Goal: Transaction & Acquisition: Download file/media

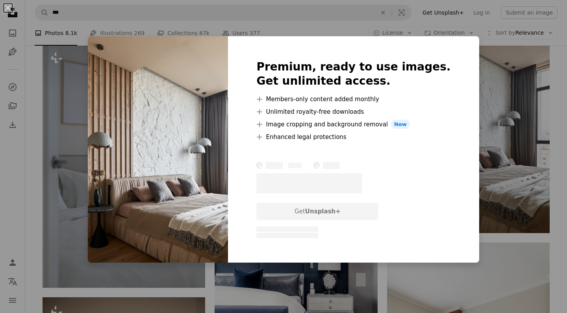
scroll to position [896, 0]
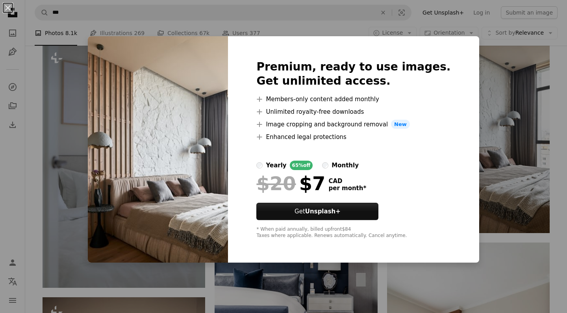
click at [562, 165] on div "An X shape Premium, ready to use images. Get unlimited access. A plus sign Memb…" at bounding box center [283, 156] width 567 height 313
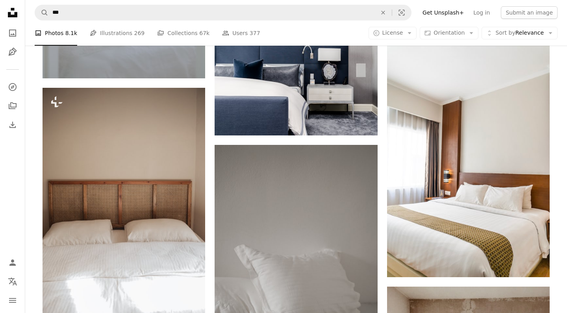
scroll to position [1106, 0]
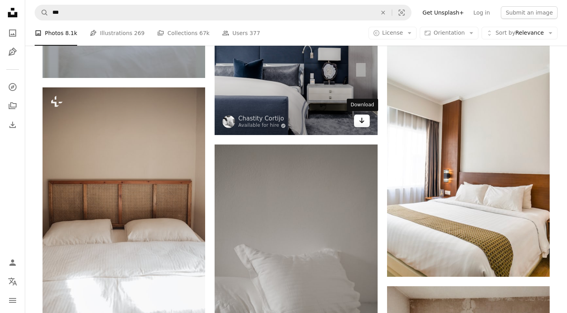
click at [363, 121] on icon "Download" at bounding box center [361, 121] width 5 height 6
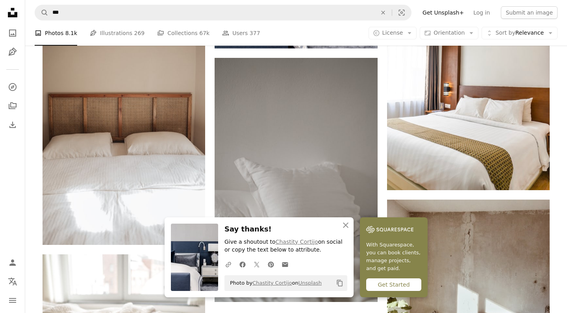
scroll to position [1199, 0]
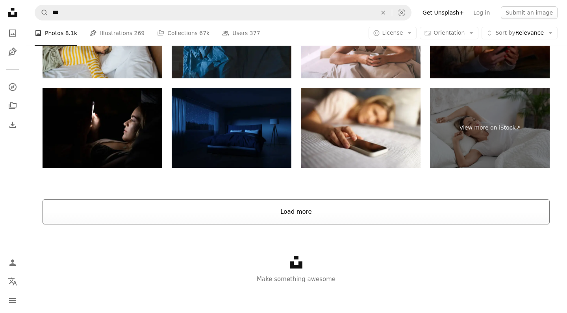
click at [298, 217] on button "Load more" at bounding box center [296, 211] width 507 height 25
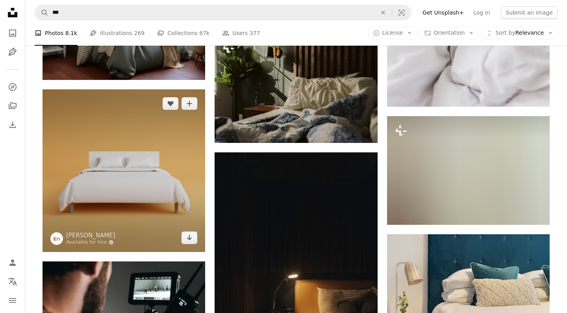
scroll to position [1986, 0]
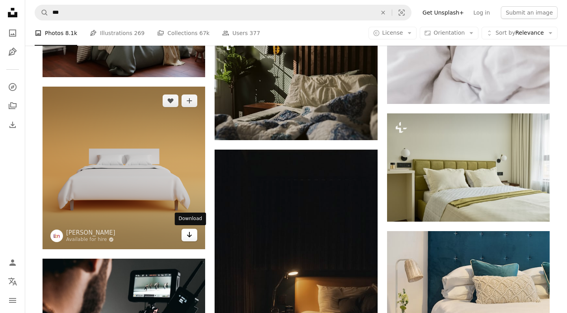
click at [187, 233] on icon "Arrow pointing down" at bounding box center [189, 234] width 6 height 9
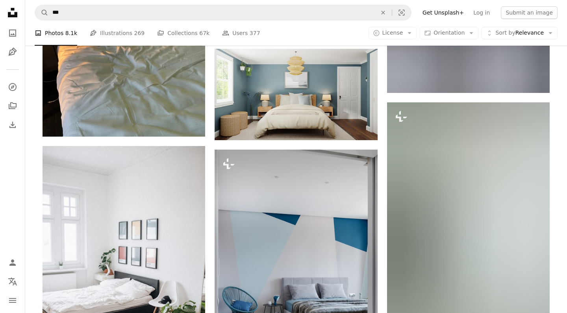
scroll to position [2788, 0]
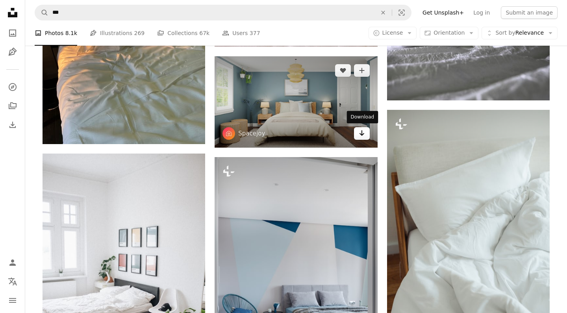
click at [363, 132] on icon "Arrow pointing down" at bounding box center [362, 132] width 6 height 9
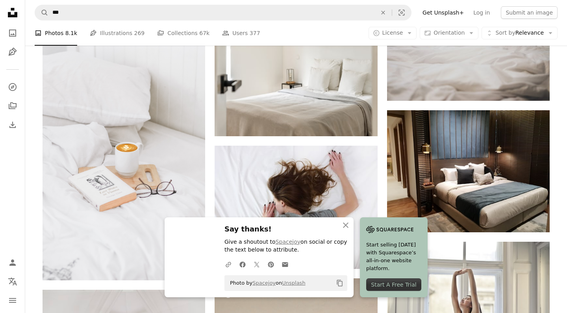
scroll to position [3155, 0]
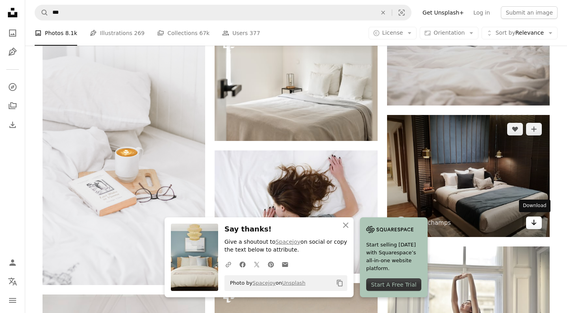
click at [536, 223] on icon "Arrow pointing down" at bounding box center [534, 222] width 6 height 9
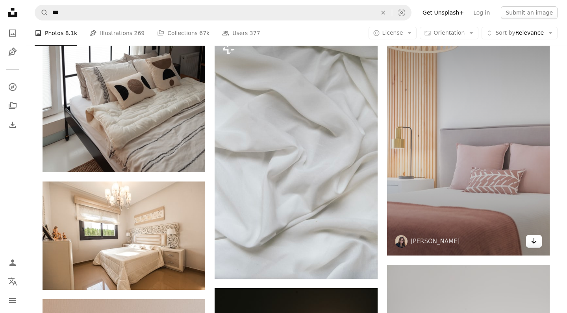
scroll to position [4003, 0]
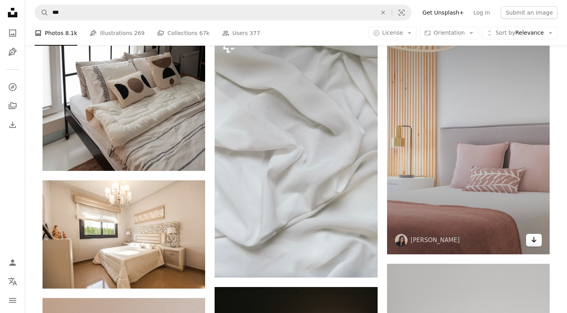
click at [535, 237] on icon "Arrow pointing down" at bounding box center [534, 239] width 6 height 9
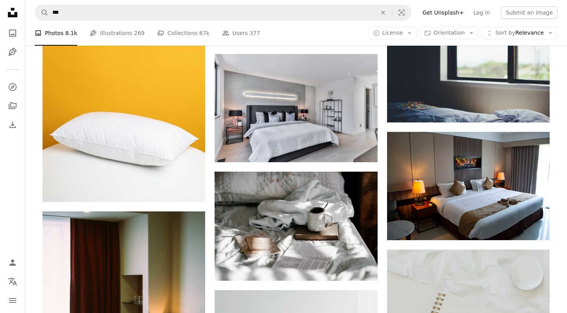
scroll to position [5586, 0]
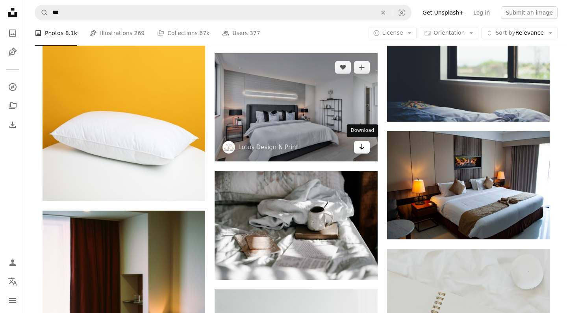
click at [359, 146] on icon "Arrow pointing down" at bounding box center [362, 146] width 6 height 9
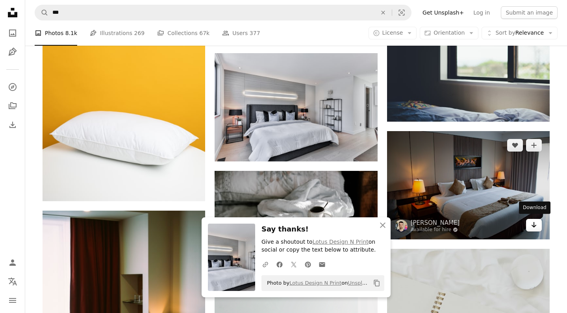
click at [535, 223] on icon "Arrow pointing down" at bounding box center [534, 224] width 6 height 9
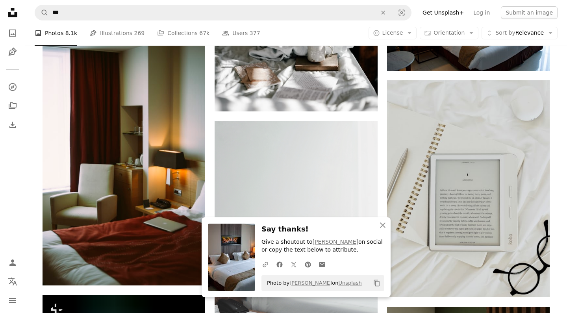
scroll to position [5897, 0]
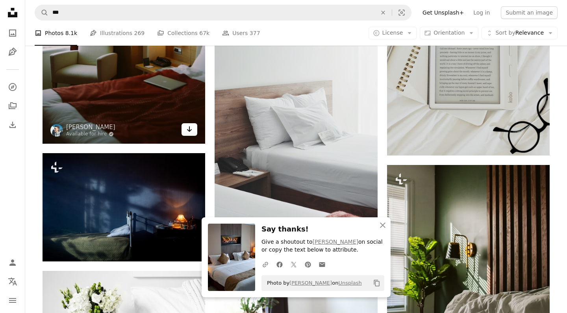
click at [191, 128] on icon "Download" at bounding box center [189, 129] width 5 height 6
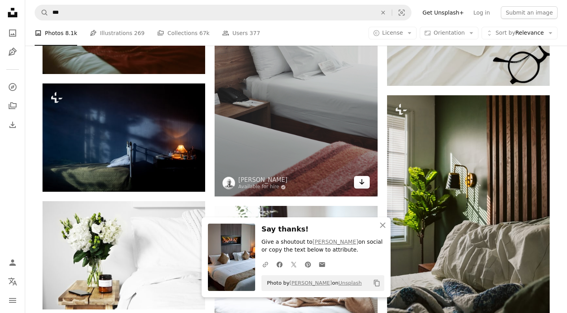
scroll to position [5973, 0]
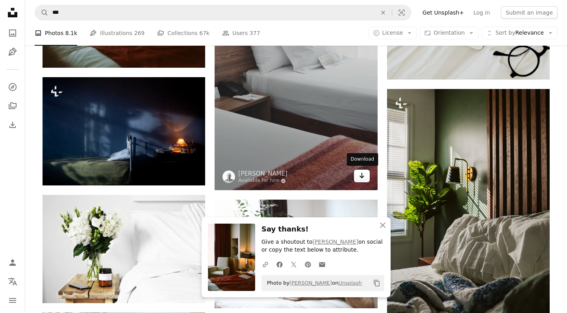
click at [363, 176] on icon "Arrow pointing down" at bounding box center [362, 175] width 6 height 9
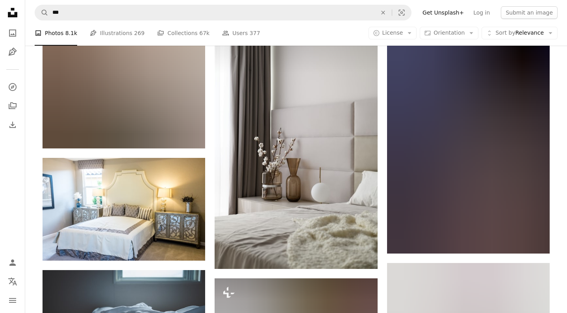
scroll to position [7500, 0]
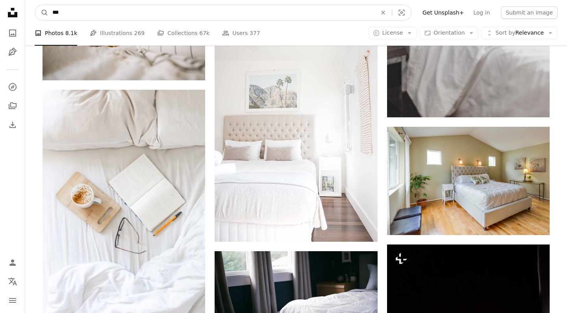
click at [208, 14] on input "***" at bounding box center [211, 12] width 326 height 15
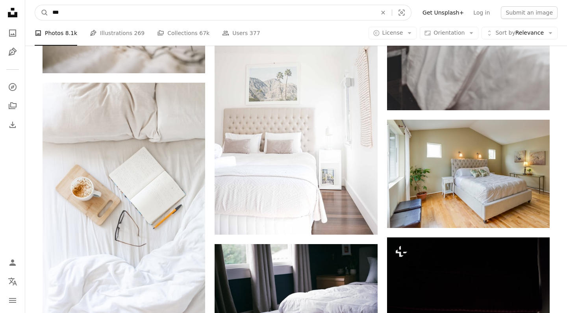
click at [208, 14] on input "***" at bounding box center [211, 12] width 326 height 15
type input "*****"
click at [42, 13] on button "A magnifying glass" at bounding box center [41, 12] width 13 height 15
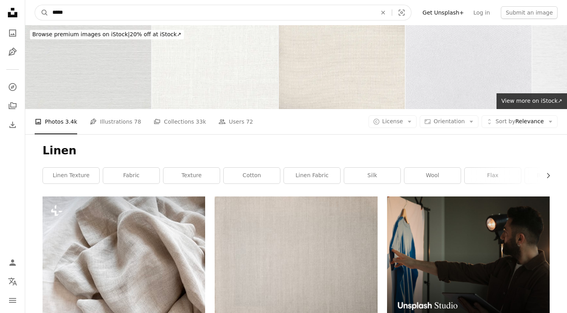
click at [157, 17] on input "*****" at bounding box center [211, 12] width 326 height 15
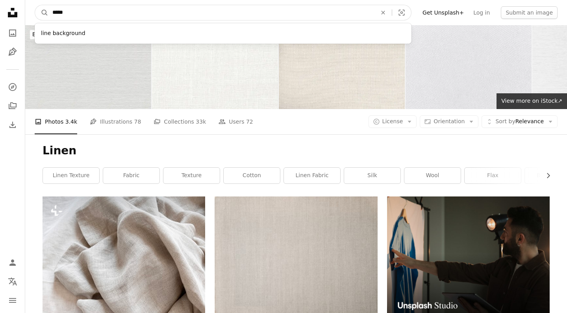
click at [157, 17] on input "*****" at bounding box center [211, 12] width 326 height 15
type input "******"
click at [42, 13] on button "A magnifying glass" at bounding box center [41, 12] width 13 height 15
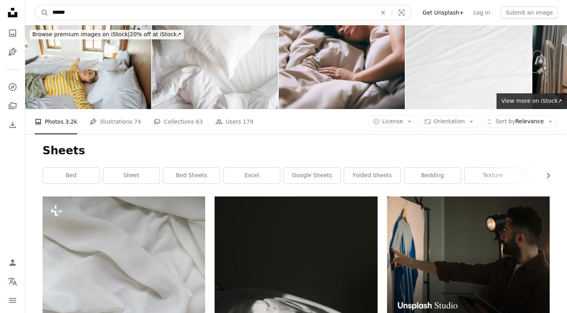
click at [178, 14] on input "******" at bounding box center [211, 12] width 326 height 15
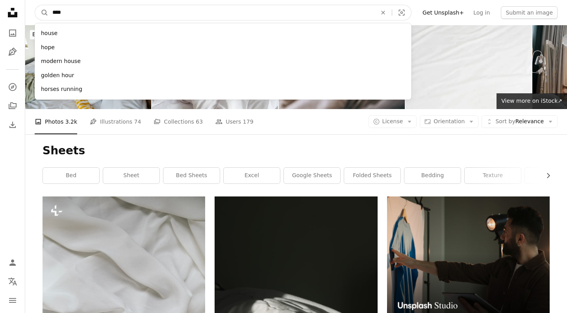
type input "*****"
click at [42, 13] on button "A magnifying glass" at bounding box center [41, 12] width 13 height 15
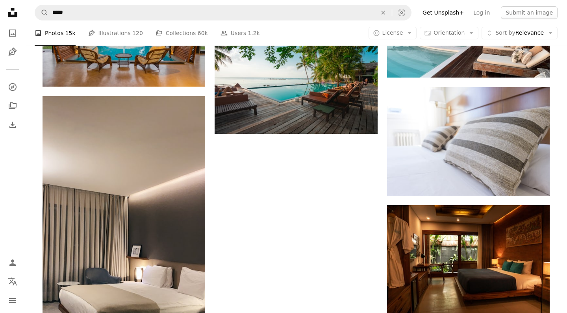
scroll to position [915, 0]
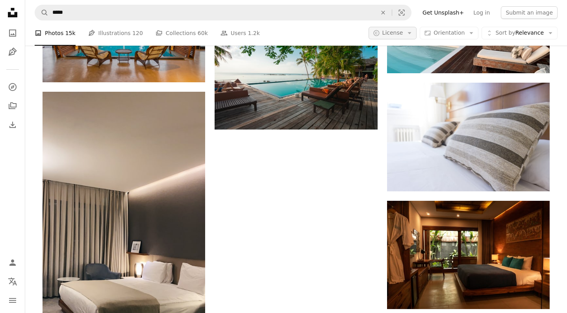
click at [417, 34] on button "A copyright icon © License Arrow down" at bounding box center [393, 33] width 48 height 13
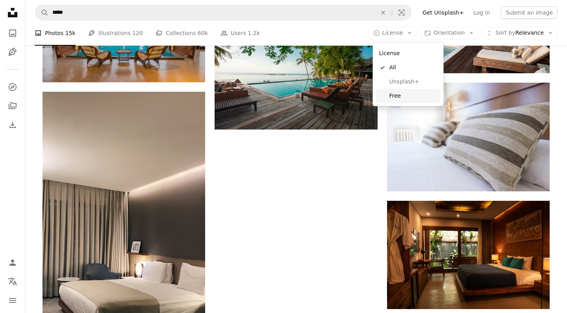
click at [394, 92] on span "Free" at bounding box center [414, 96] width 48 height 8
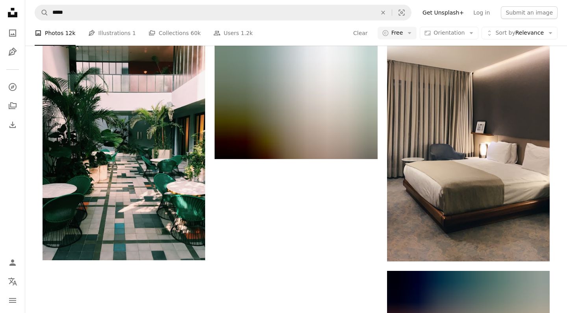
scroll to position [1026, 0]
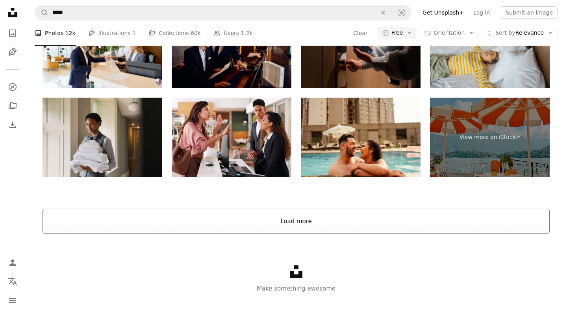
click at [284, 217] on button "Load more" at bounding box center [296, 221] width 507 height 25
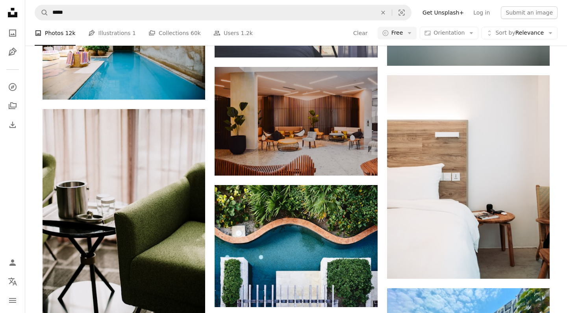
scroll to position [3594, 0]
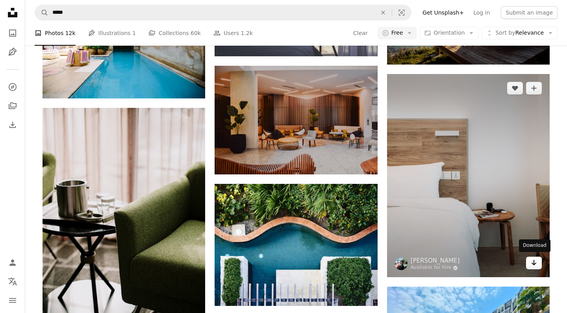
click at [537, 261] on icon "Download" at bounding box center [534, 263] width 5 height 6
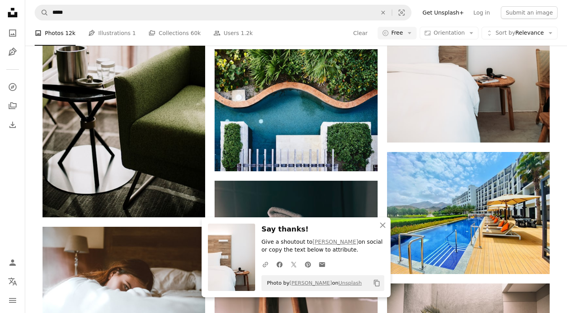
scroll to position [3739, 0]
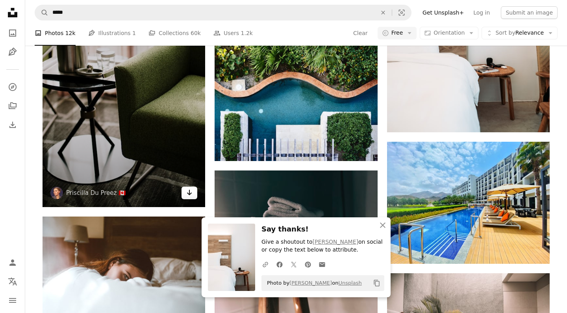
click at [192, 191] on icon "Arrow pointing down" at bounding box center [189, 192] width 6 height 9
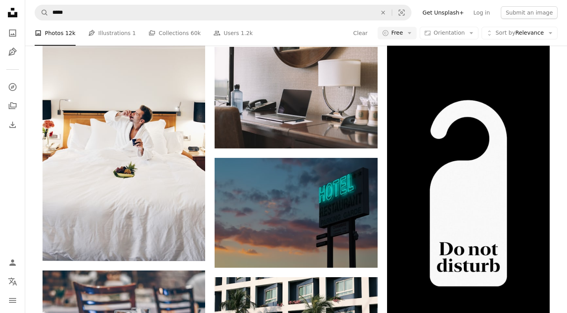
scroll to position [5969, 0]
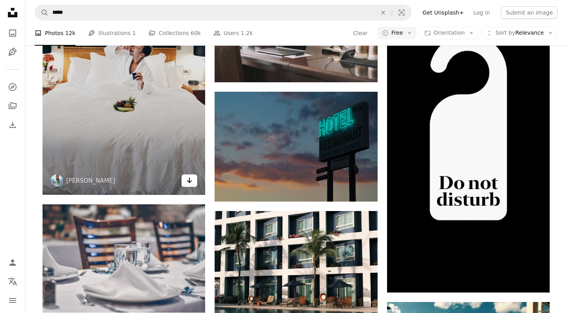
click at [195, 181] on link "Arrow pointing down" at bounding box center [190, 181] width 16 height 13
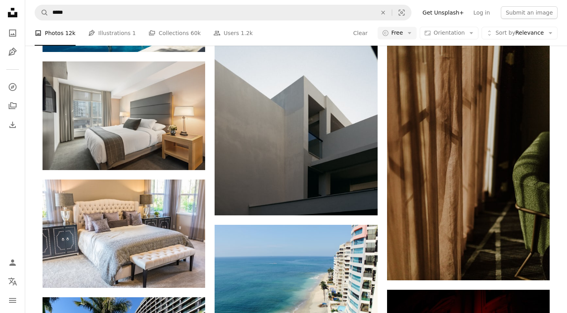
scroll to position [7357, 0]
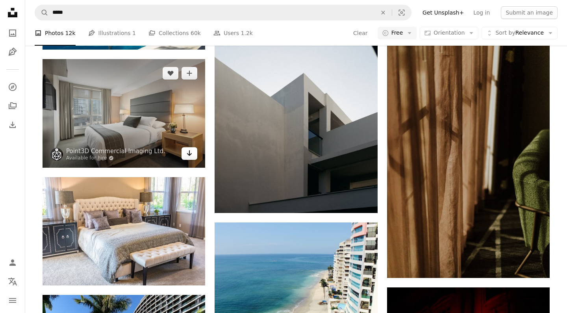
click at [195, 152] on link "Arrow pointing down" at bounding box center [190, 153] width 16 height 13
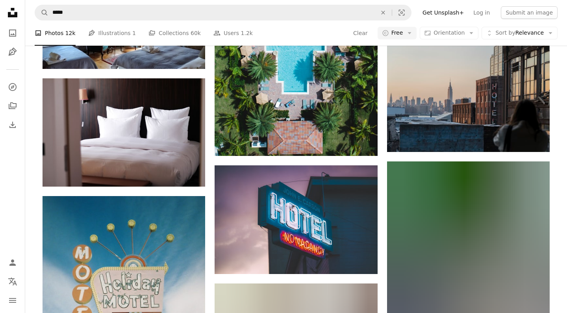
scroll to position [8822, 0]
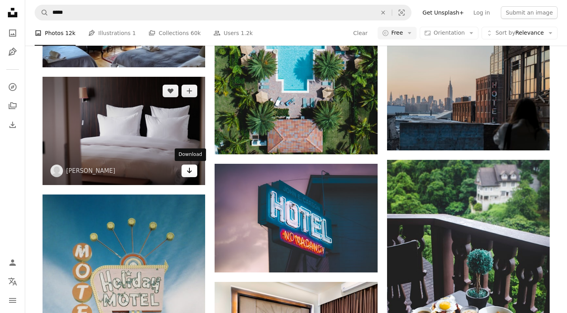
click at [189, 169] on icon "Arrow pointing down" at bounding box center [189, 170] width 6 height 9
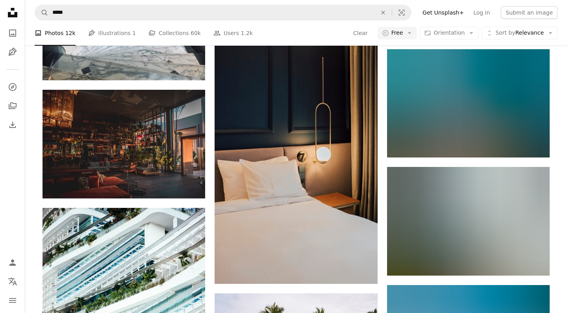
scroll to position [11847, 0]
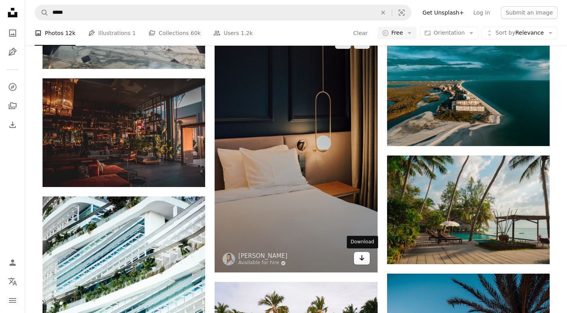
click at [365, 257] on icon "Arrow pointing down" at bounding box center [362, 257] width 6 height 9
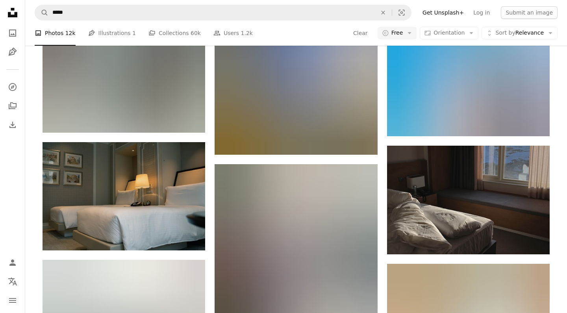
scroll to position [12523, 0]
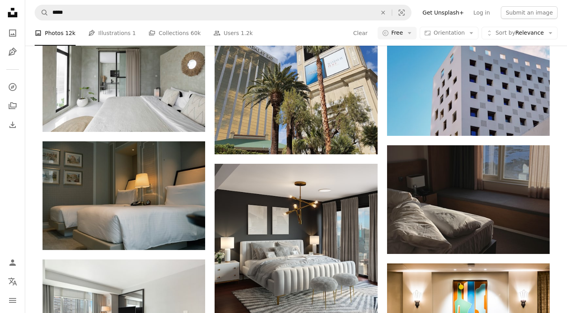
drag, startPoint x: 193, startPoint y: 117, endPoint x: 211, endPoint y: 217, distance: 102.1
click at [193, 117] on icon "Arrow pointing down" at bounding box center [189, 117] width 6 height 9
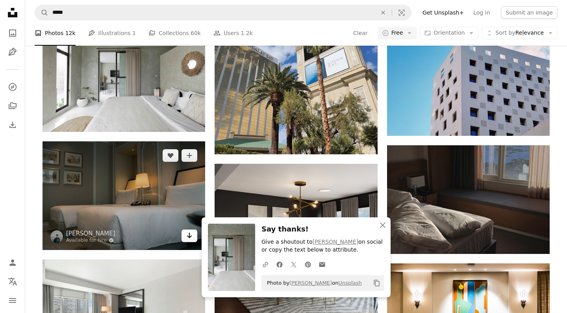
click at [189, 236] on icon "Download" at bounding box center [189, 236] width 5 height 6
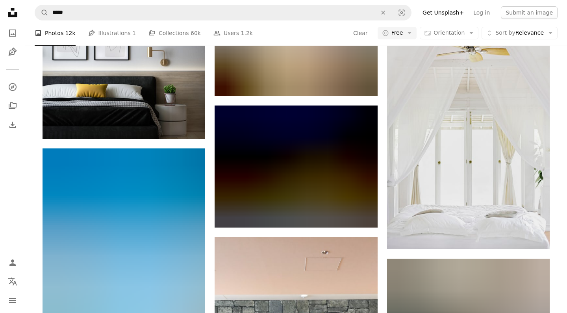
scroll to position [18751, 0]
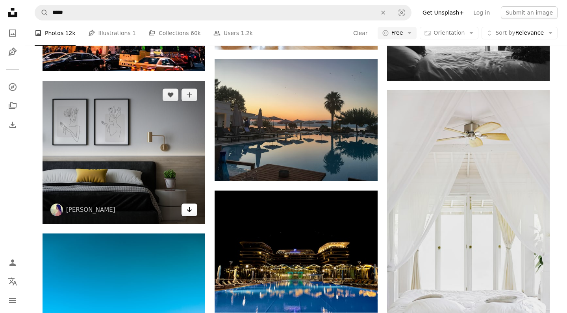
click at [192, 207] on icon "Arrow pointing down" at bounding box center [189, 209] width 6 height 9
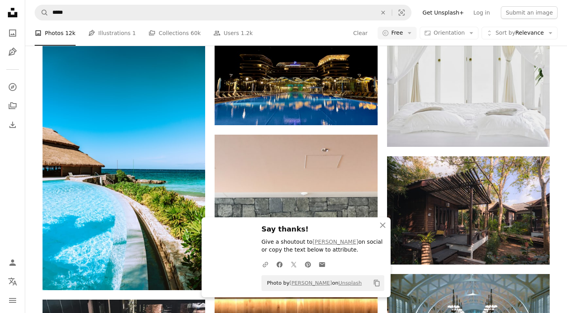
scroll to position [18943, 0]
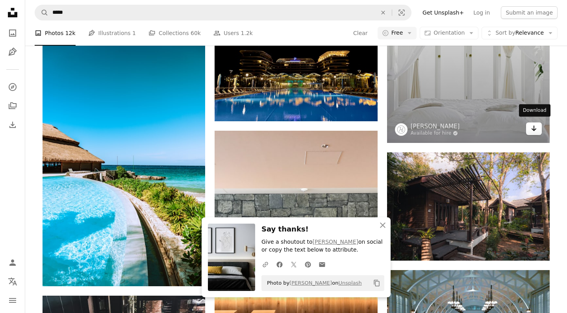
click at [531, 127] on icon "Arrow pointing down" at bounding box center [534, 128] width 6 height 9
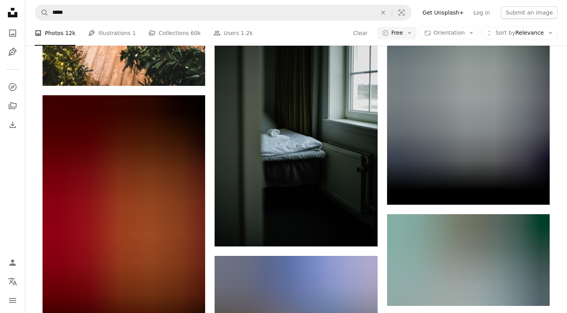
scroll to position [19377, 0]
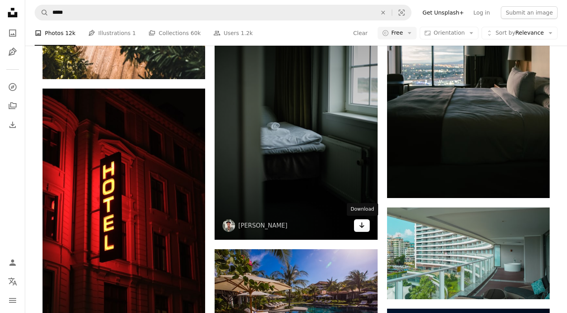
click at [360, 227] on icon "Arrow pointing down" at bounding box center [362, 225] width 6 height 9
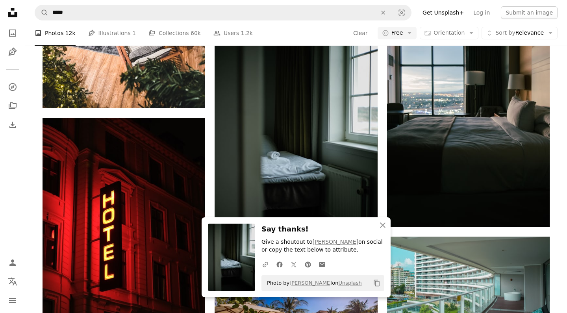
scroll to position [19331, 0]
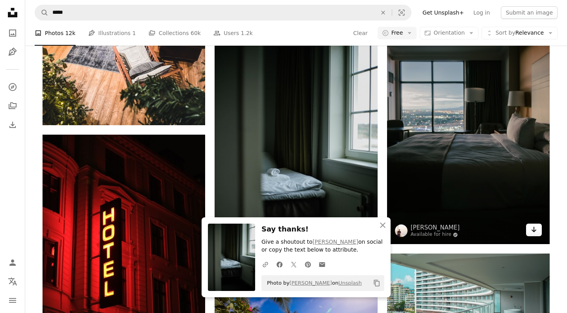
click at [537, 226] on icon "Arrow pointing down" at bounding box center [534, 229] width 6 height 9
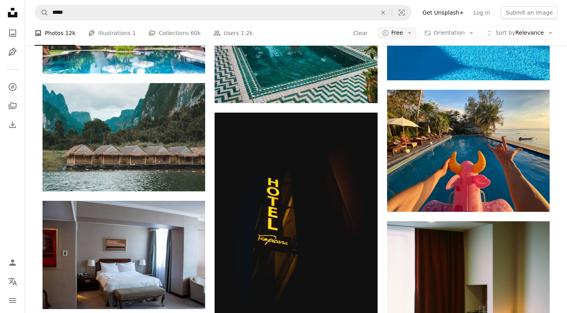
scroll to position [20517, 0]
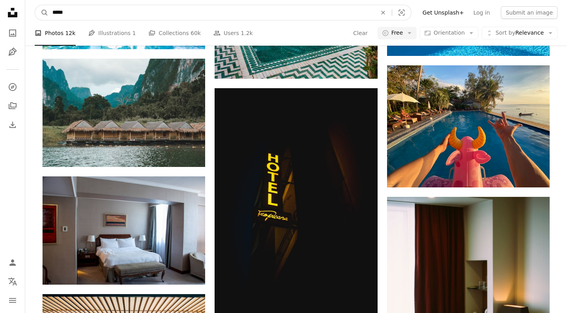
click at [192, 15] on input "*****" at bounding box center [211, 12] width 326 height 15
click at [191, 15] on input "*****" at bounding box center [211, 12] width 326 height 15
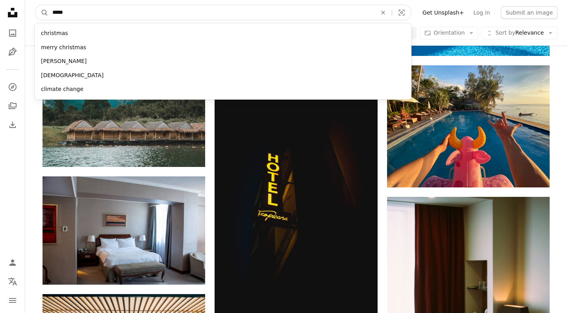
type input "*****"
click at [42, 13] on button "A magnifying glass" at bounding box center [41, 12] width 13 height 15
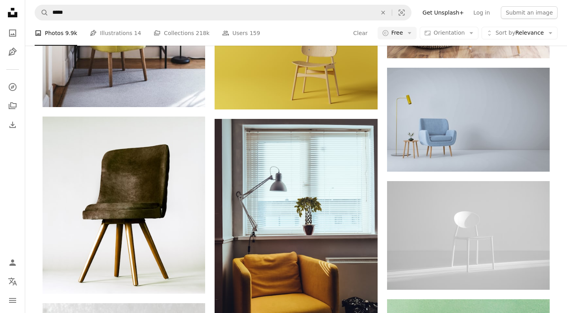
scroll to position [1803, 0]
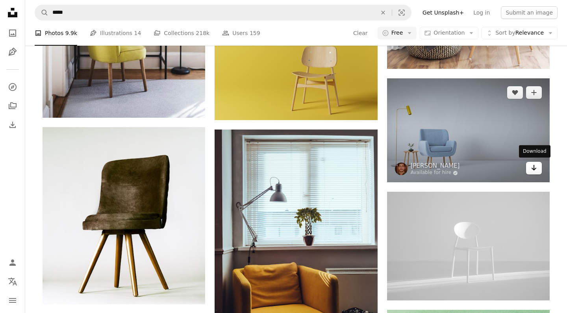
click at [535, 167] on icon "Download" at bounding box center [534, 168] width 5 height 6
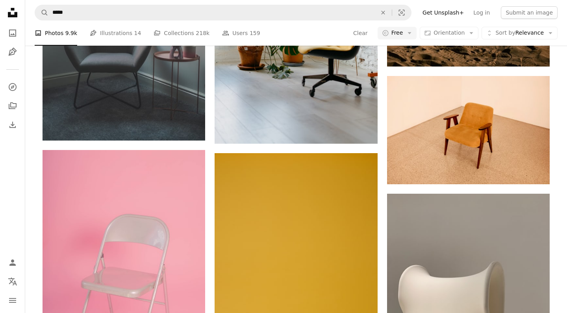
scroll to position [3040, 0]
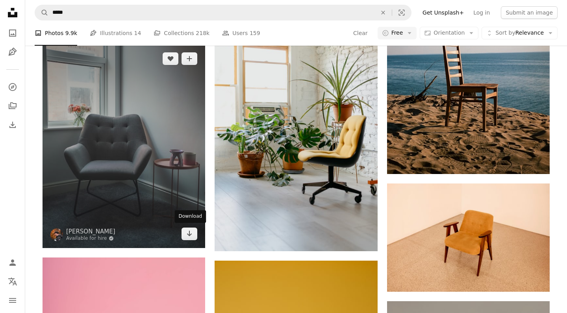
drag, startPoint x: 190, startPoint y: 231, endPoint x: 201, endPoint y: 230, distance: 10.2
click at [190, 231] on icon "Arrow pointing down" at bounding box center [189, 233] width 6 height 9
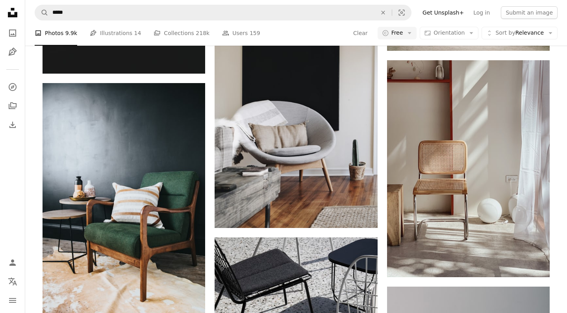
scroll to position [4248, 0]
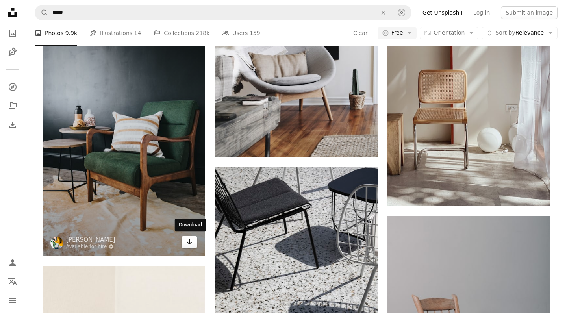
click at [186, 237] on link "Arrow pointing down" at bounding box center [190, 242] width 16 height 13
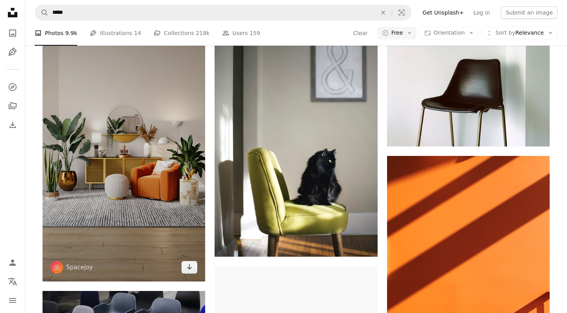
scroll to position [6057, 0]
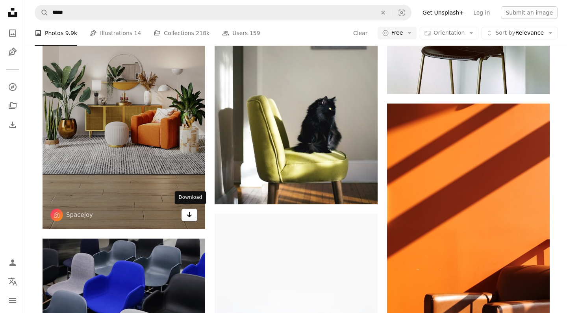
click at [191, 211] on icon "Arrow pointing down" at bounding box center [189, 214] width 6 height 9
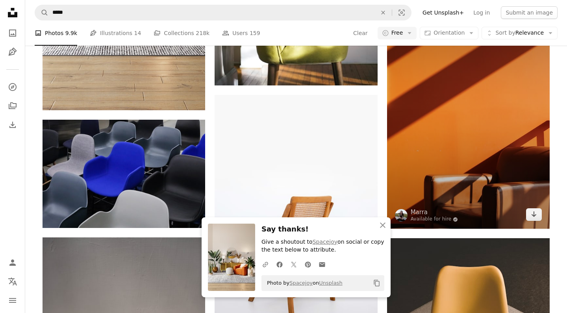
scroll to position [6174, 0]
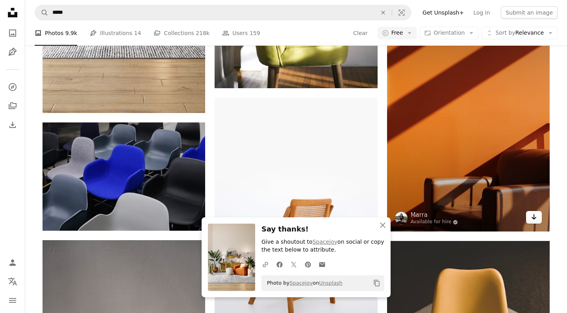
click at [535, 214] on icon "Arrow pointing down" at bounding box center [534, 216] width 6 height 9
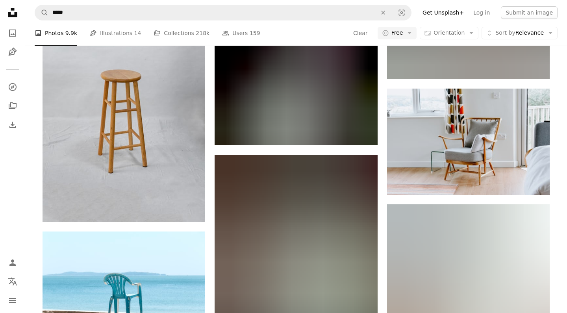
scroll to position [7755, 0]
